Goal: Find specific page/section: Find specific page/section

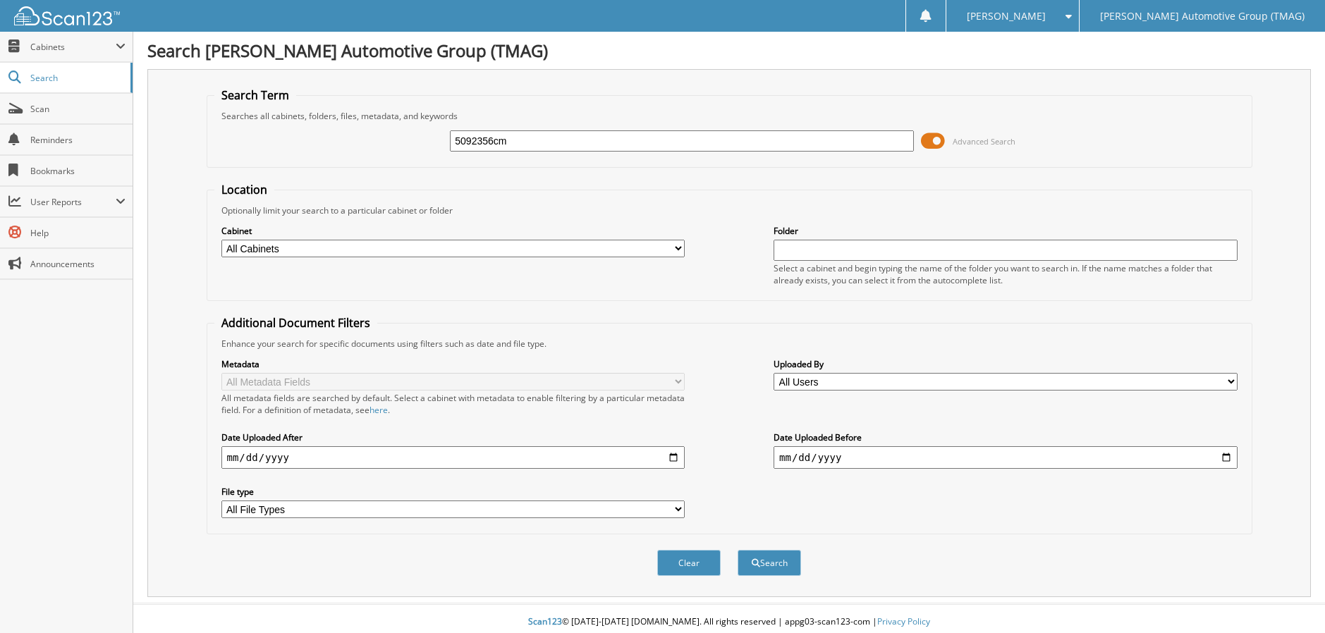
type input "5092356cm"
click at [738, 550] on button "Search" at bounding box center [769, 563] width 63 height 26
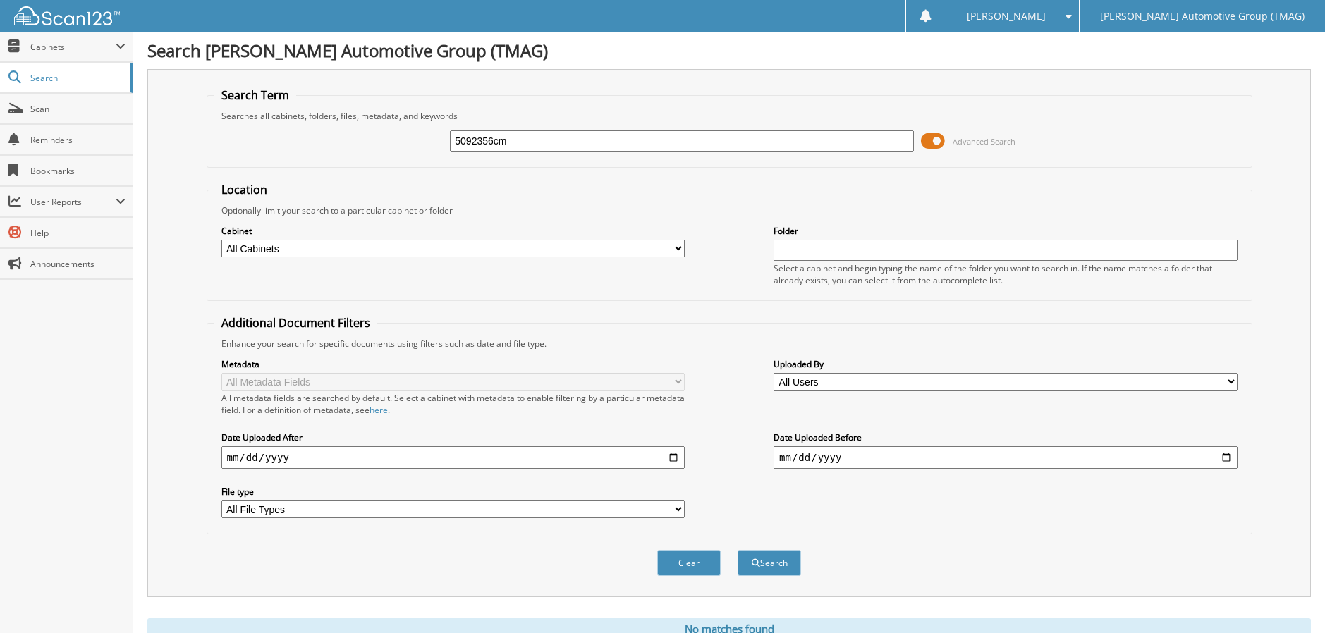
click at [1046, 12] on span "[PERSON_NAME]" at bounding box center [1006, 16] width 79 height 8
click at [1070, 61] on link "Logout" at bounding box center [1012, 68] width 133 height 25
